Goal: Task Accomplishment & Management: Use online tool/utility

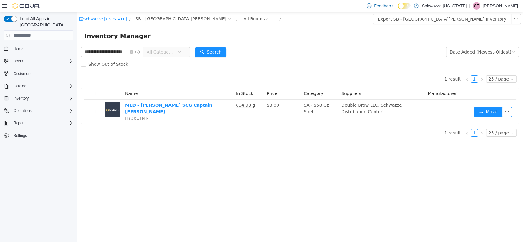
scroll to position [0, 7]
click at [136, 53] on icon "icon: close-circle" at bounding box center [138, 52] width 4 height 4
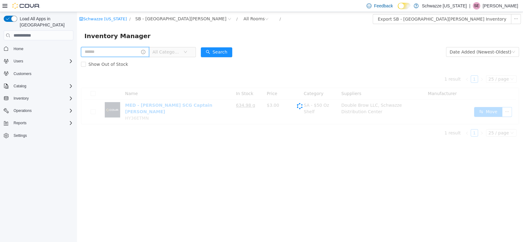
click at [127, 54] on input "text" at bounding box center [115, 52] width 68 height 10
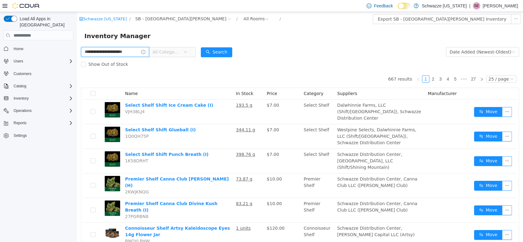
type input "**********"
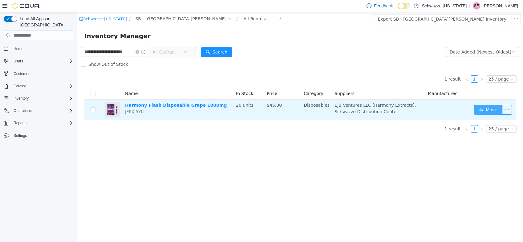
click at [489, 113] on button "Move" at bounding box center [488, 110] width 28 height 10
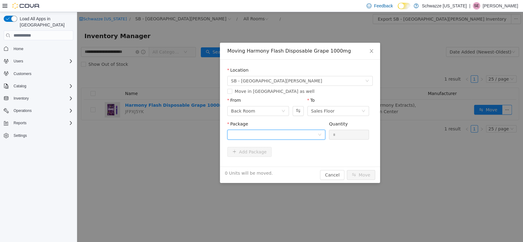
click at [292, 133] on div at bounding box center [274, 134] width 87 height 9
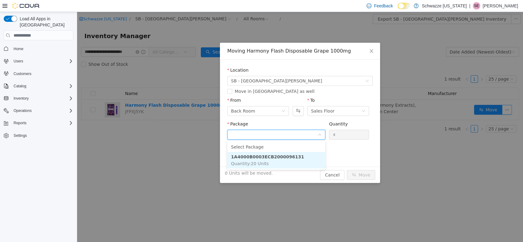
click at [281, 166] on li "1A4000B0003ECB2000096131 Quantity : 20 Units" at bounding box center [276, 160] width 98 height 17
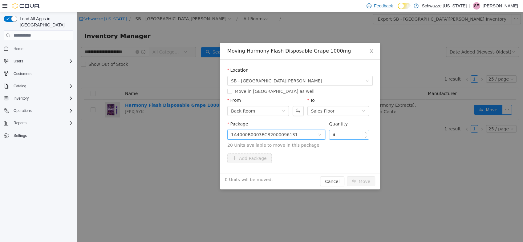
click at [346, 135] on input "*" at bounding box center [348, 134] width 39 height 9
type input "**"
click at [359, 185] on button "Move" at bounding box center [361, 182] width 28 height 10
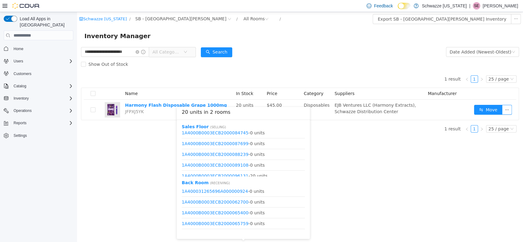
scroll to position [137, 0]
